Goal: Obtain resource: Download file/media

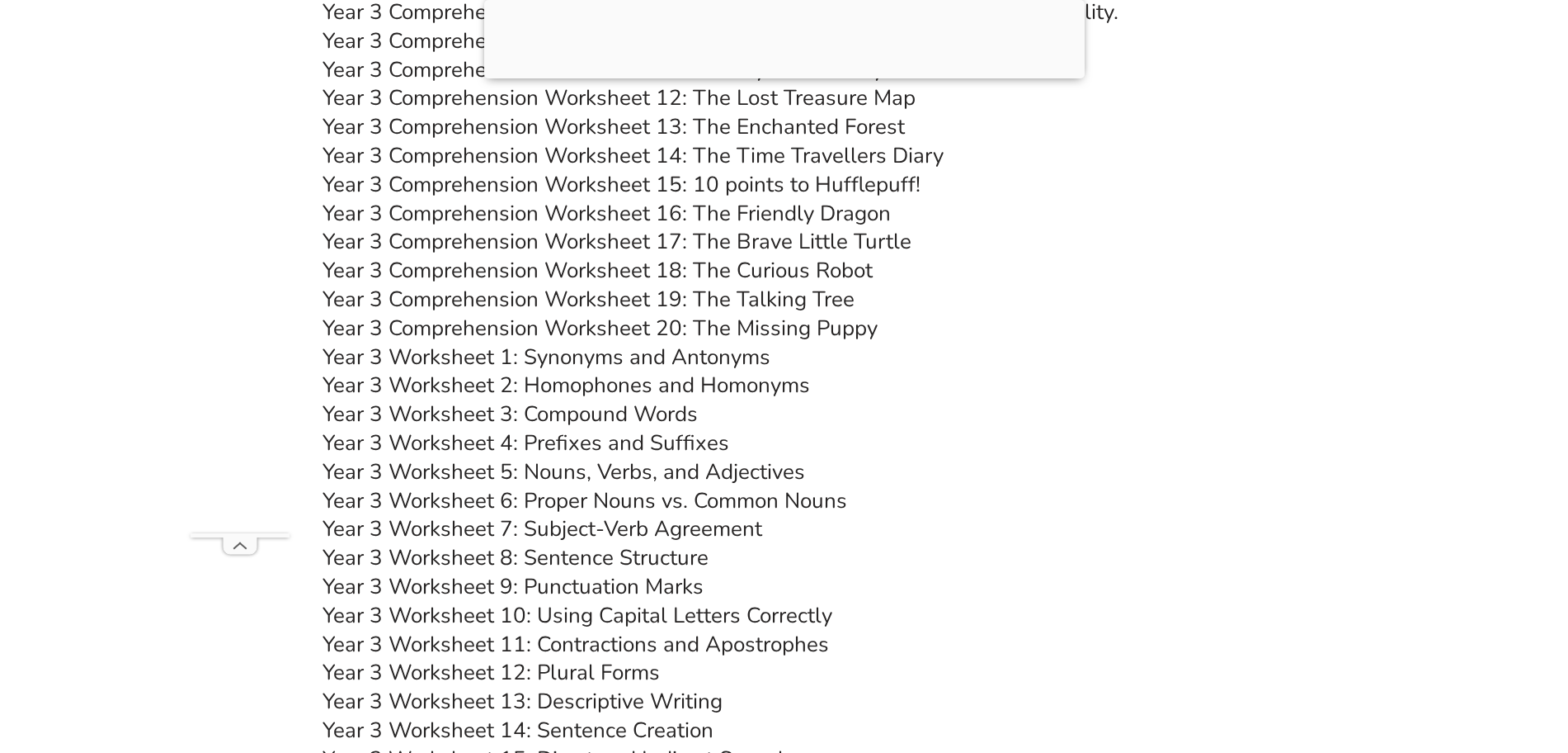
scroll to position [5704, 0]
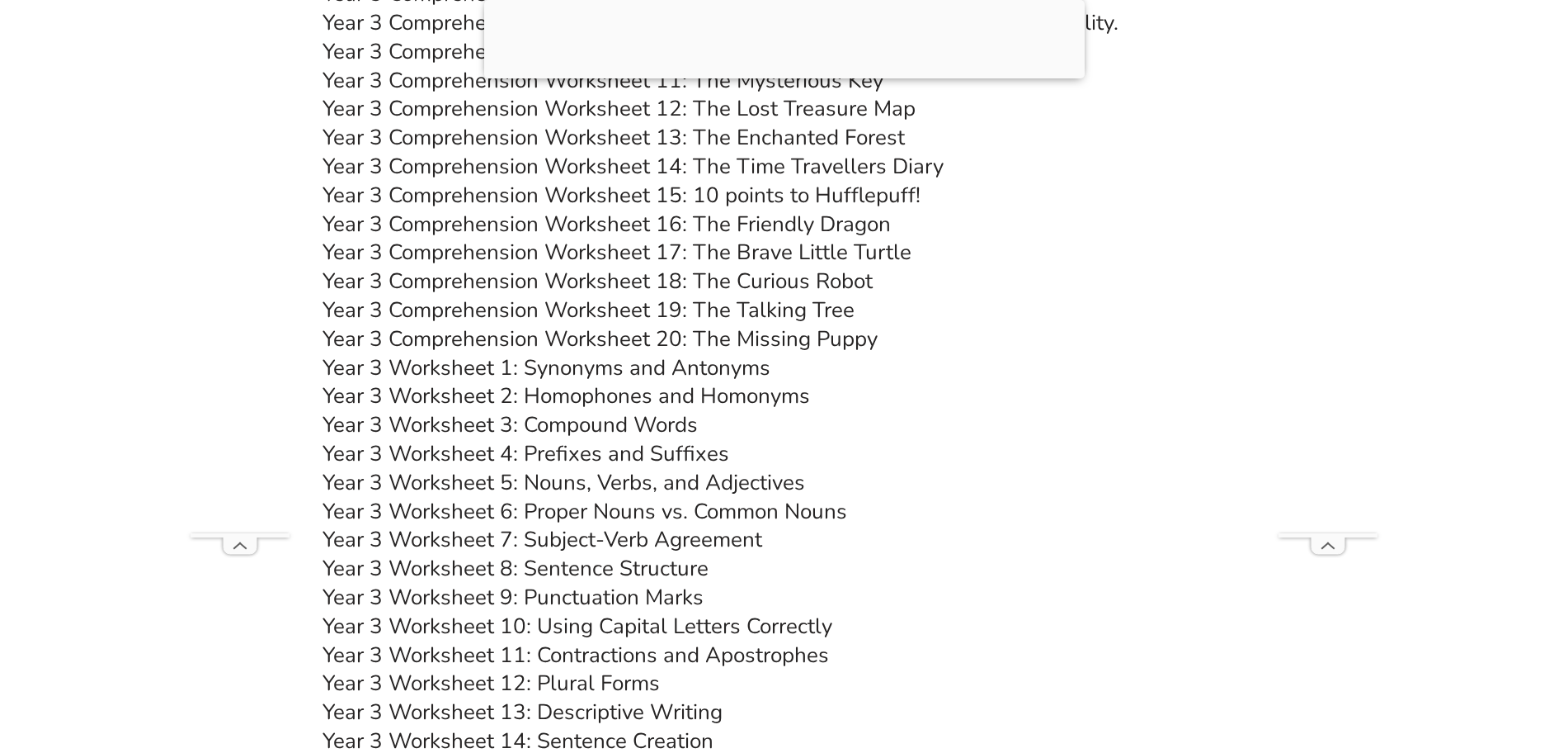
click at [778, 335] on link "Year 3 Comprehension Worksheet 20: The Missing Puppy" at bounding box center [600, 339] width 555 height 29
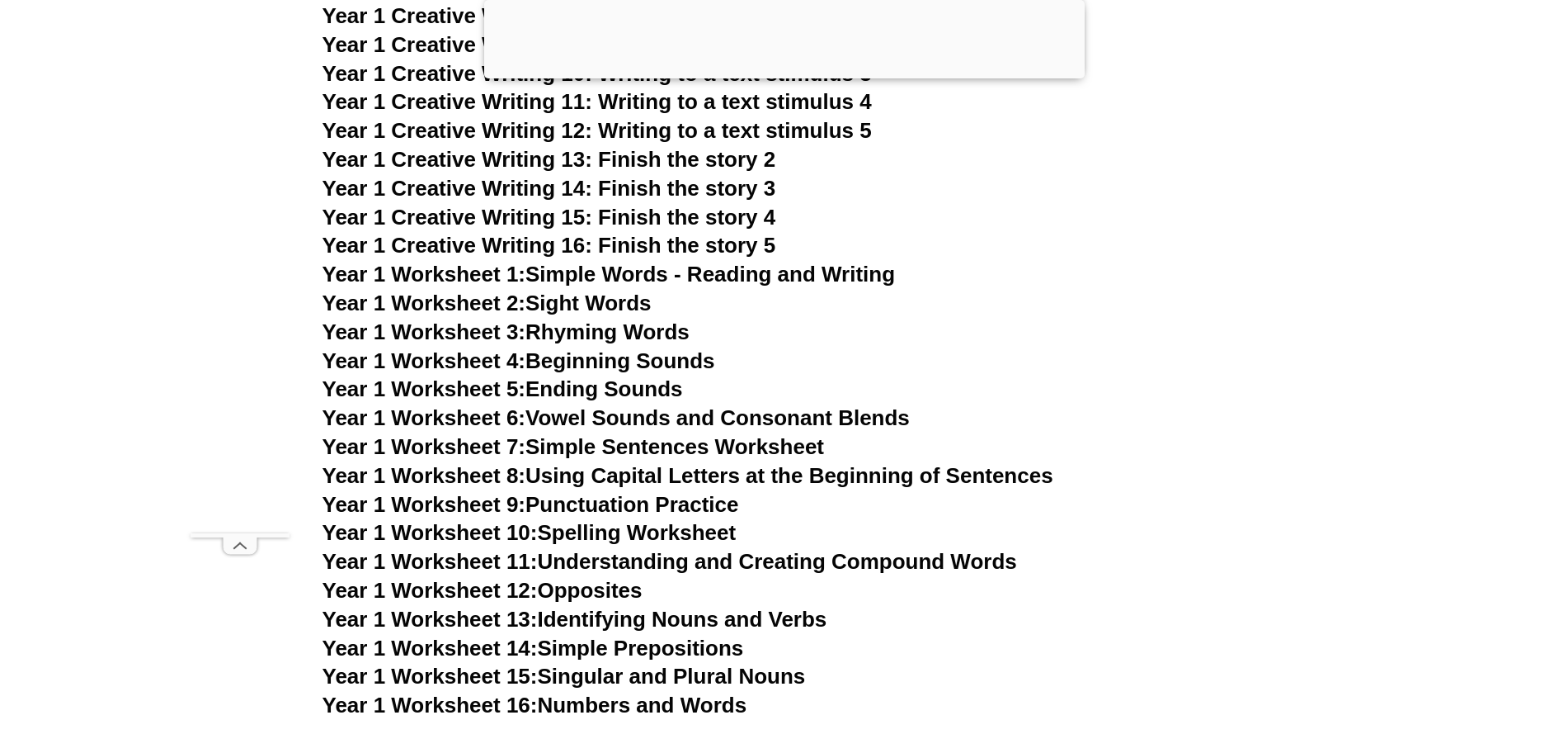
scroll to position [3137, 0]
click at [625, 536] on link "Year 1 Worksheet 10: Spelling Worksheet" at bounding box center [529, 533] width 414 height 25
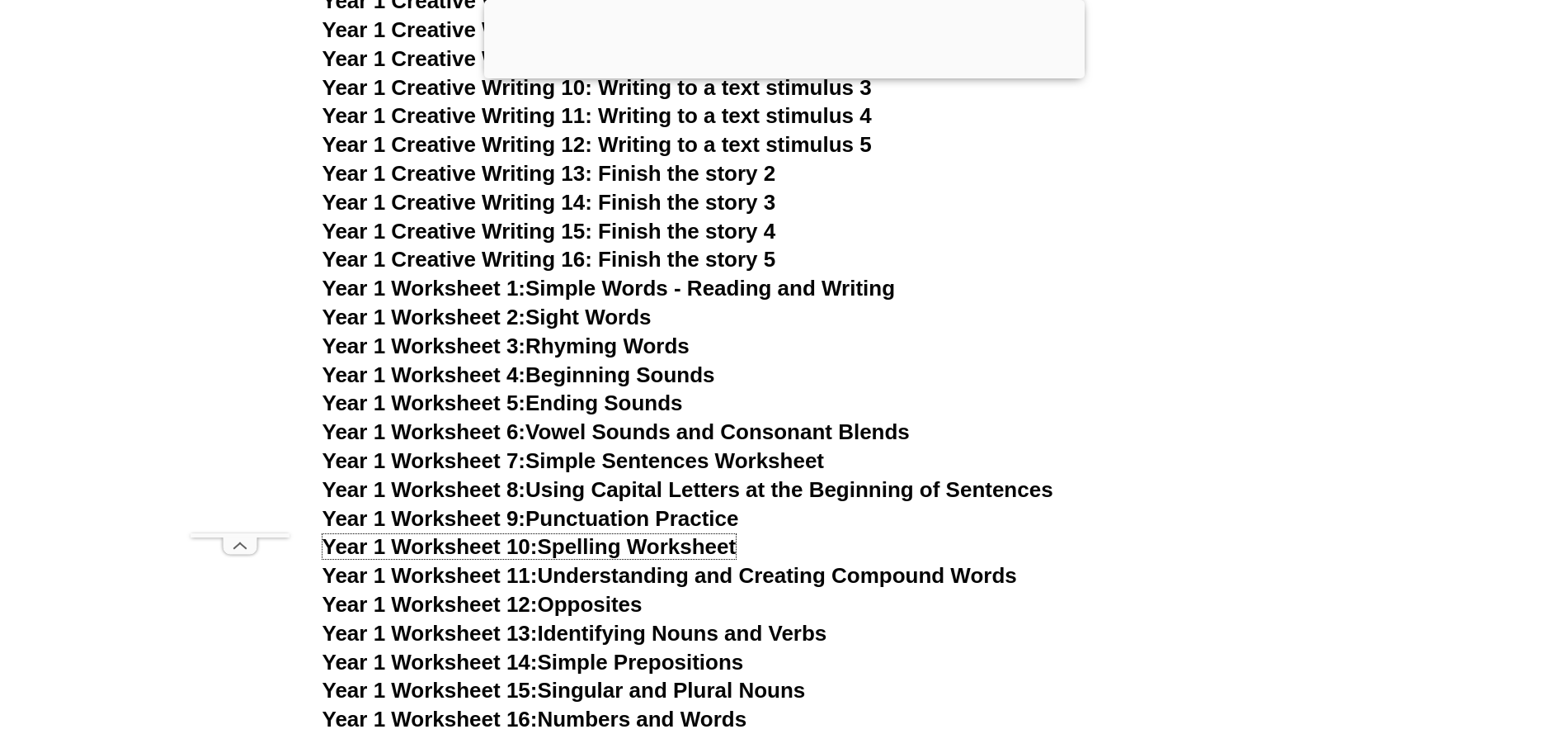
scroll to position [3157, 0]
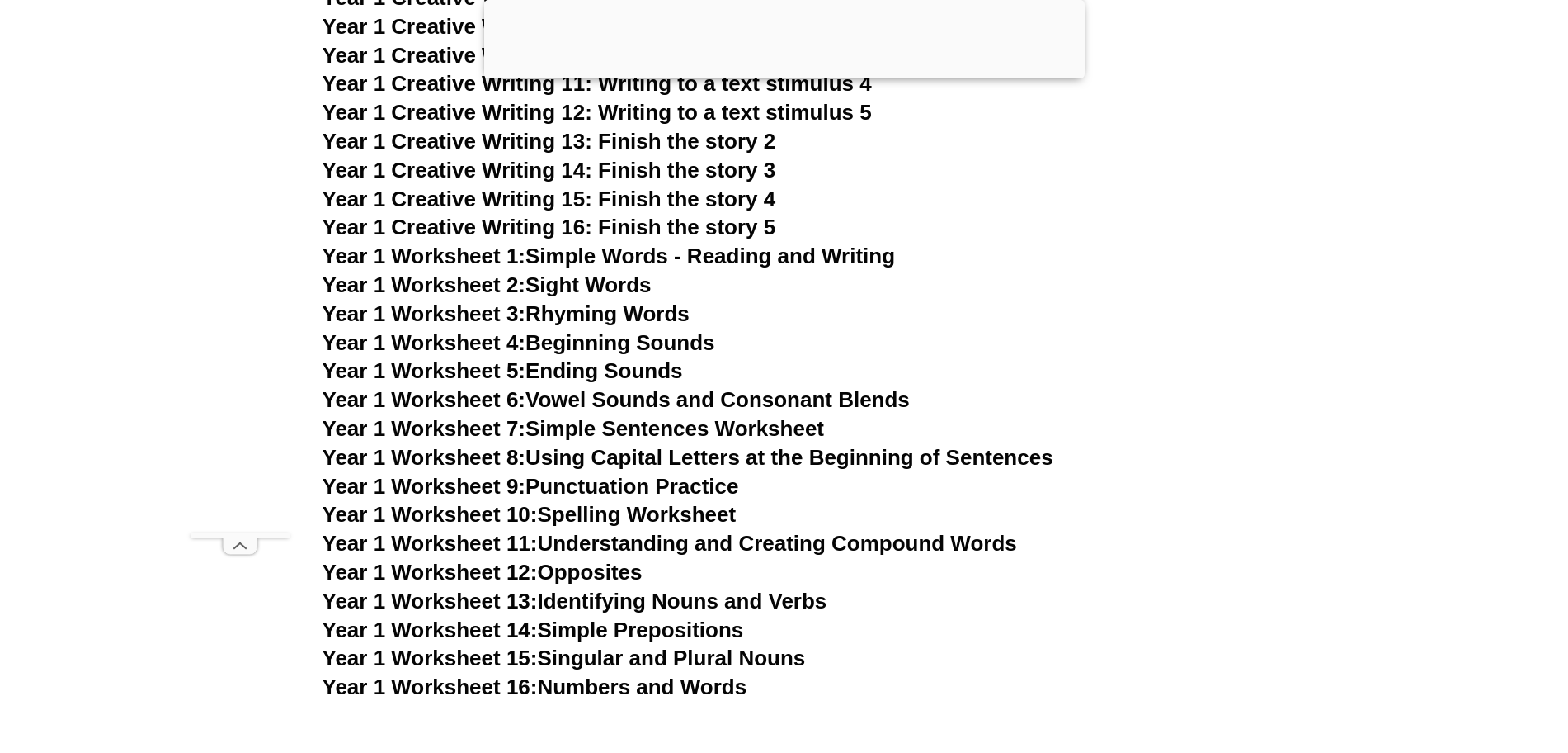
click at [569, 406] on link "Year 1 Worksheet 6: Vowel Sounds and Consonant Blends" at bounding box center [616, 399] width 588 height 25
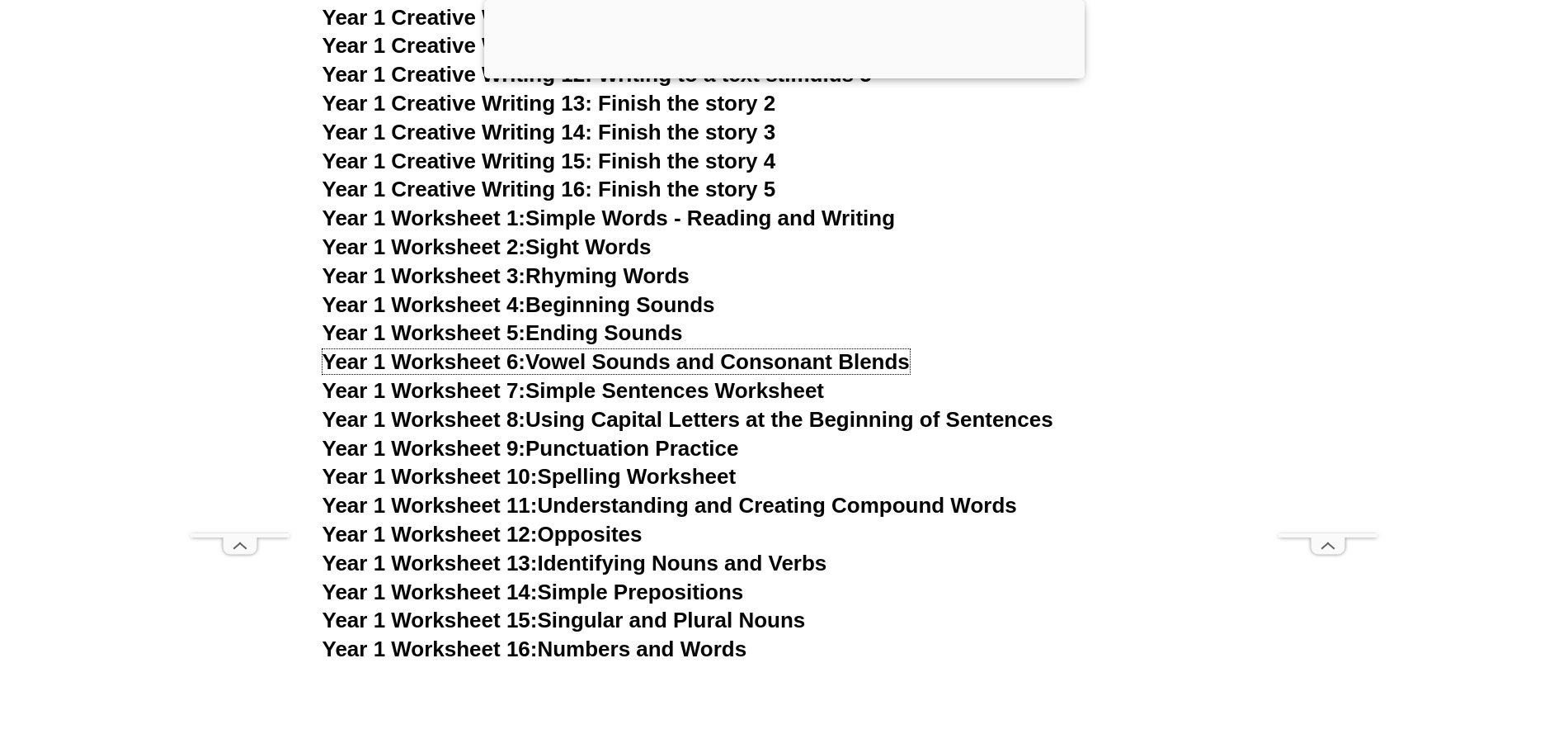
scroll to position [3194, 0]
click at [564, 277] on link "Year 1 Worksheet 3: Rhyming Words" at bounding box center [506, 276] width 367 height 25
click at [600, 391] on link "Year 1 Worksheet 7: Simple Sentences Worksheet" at bounding box center [573, 391] width 502 height 25
click at [619, 443] on link "Year 1 Worksheet 9: Punctuation Practice" at bounding box center [530, 449] width 416 height 25
click at [556, 304] on link "Year 1 Worksheet 4: Beginning Sounds" at bounding box center [518, 304] width 393 height 25
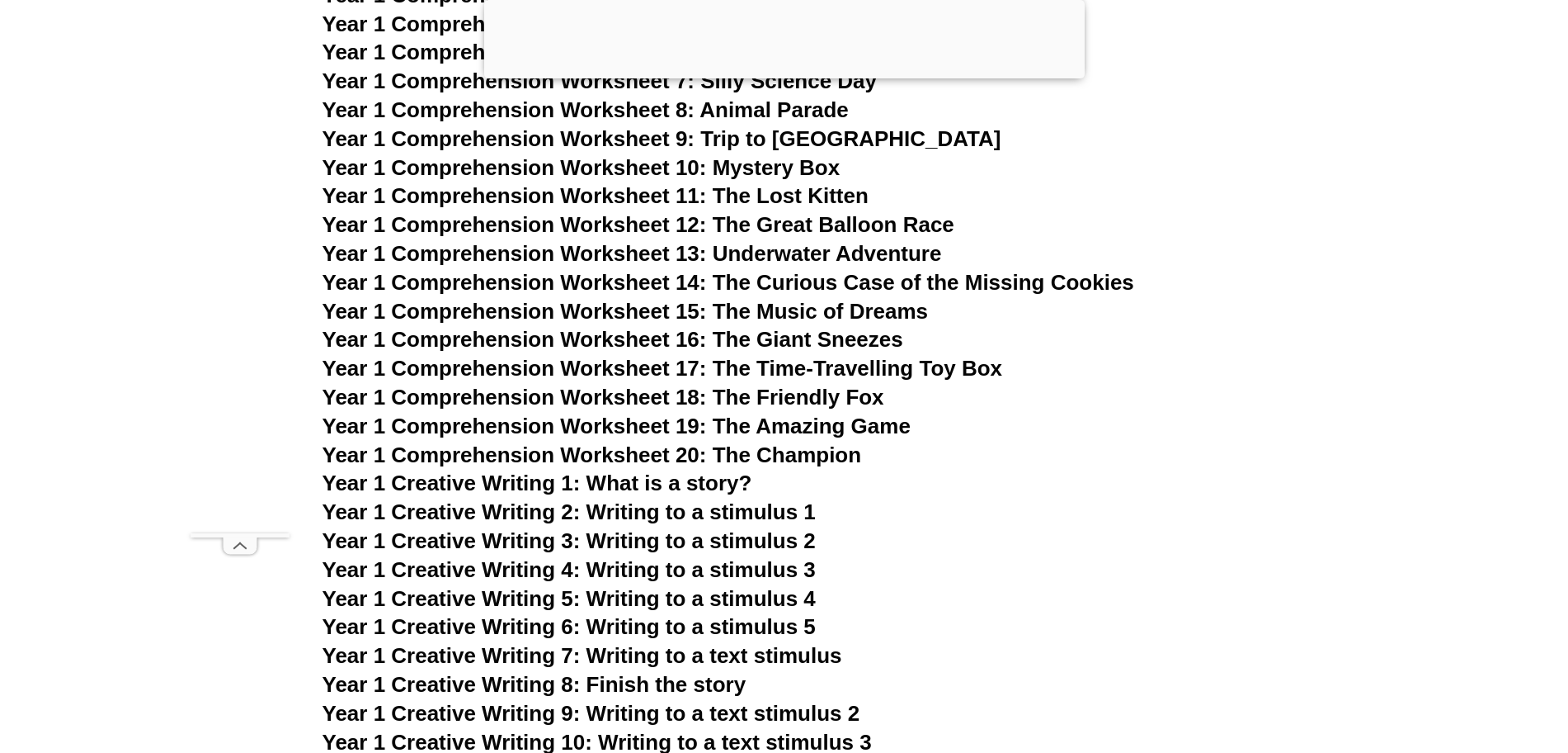
scroll to position [2469, 0]
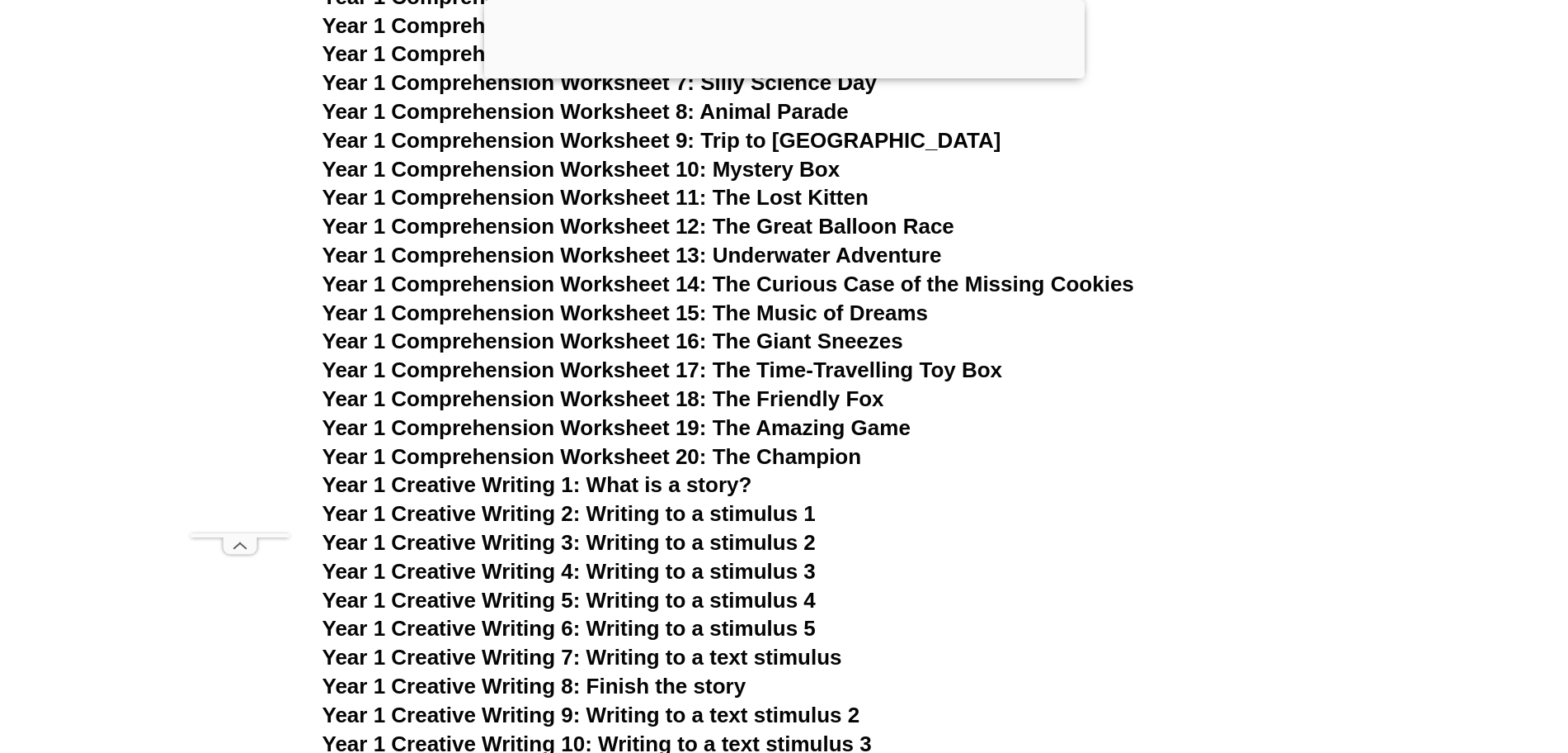
click at [788, 253] on span "Year 1 Comprehension Worksheet 13: Underwater Adventure" at bounding box center [632, 254] width 620 height 25
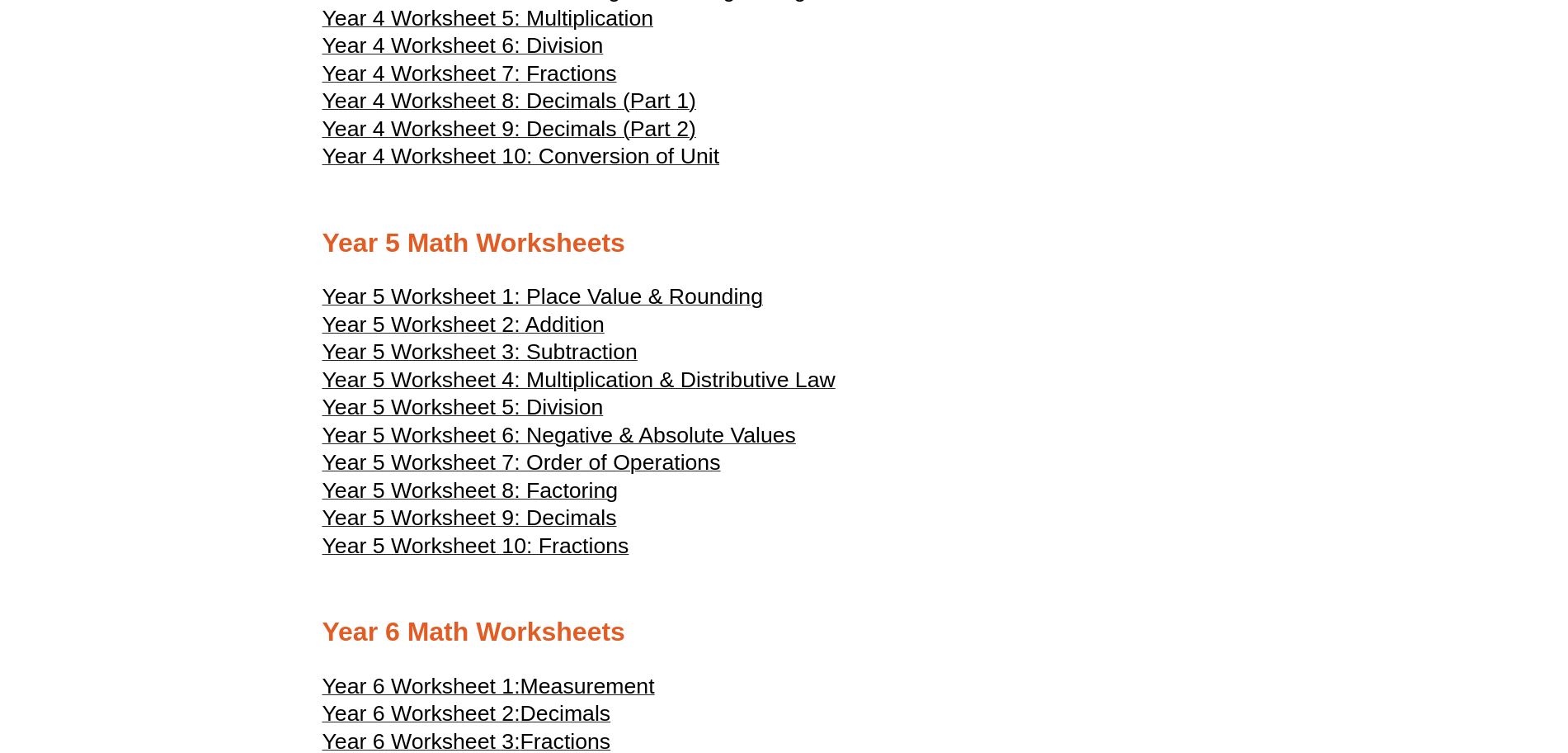
scroll to position [2722, 0]
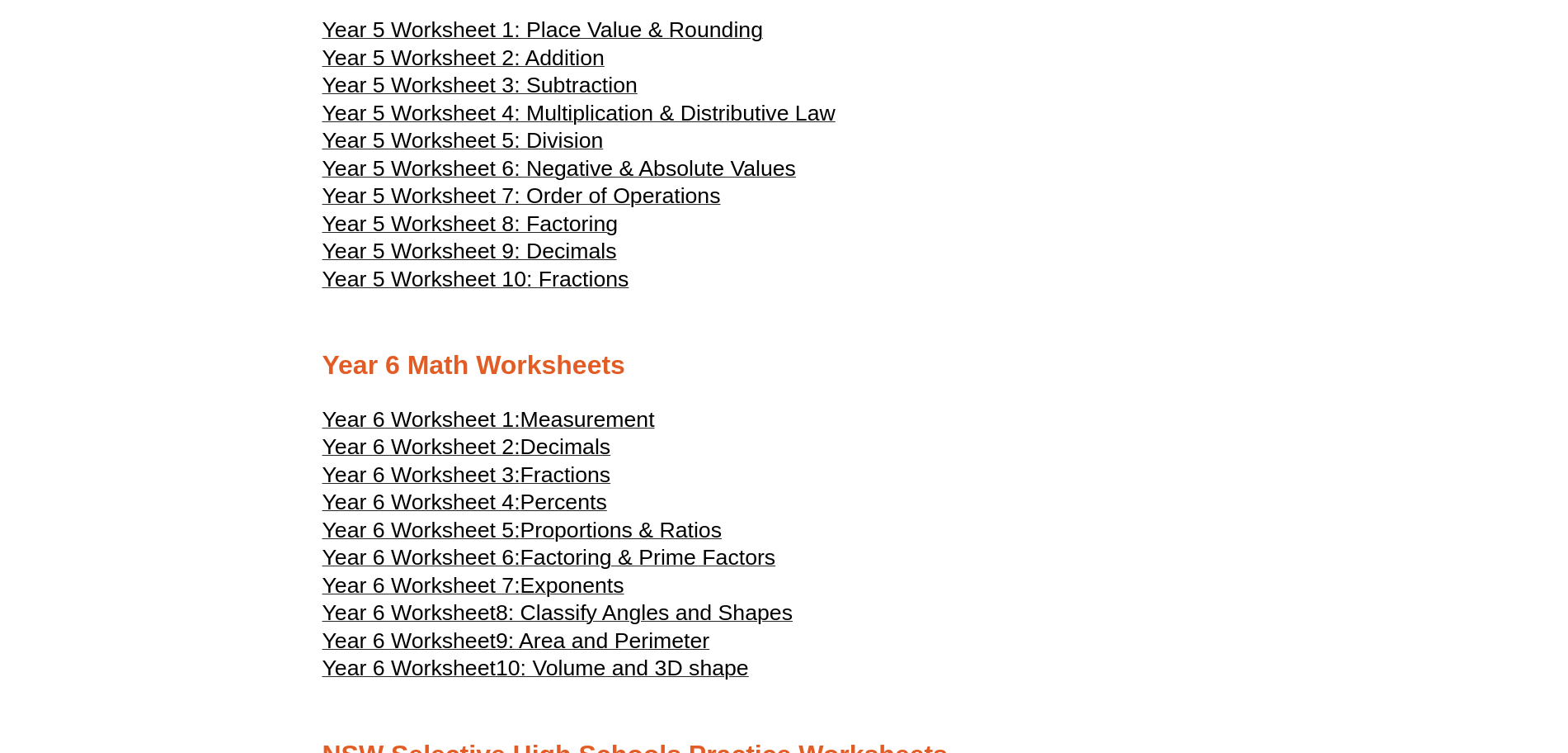
click at [590, 420] on span "Measurement" at bounding box center [588, 418] width 135 height 25
